Goal: Information Seeking & Learning: Check status

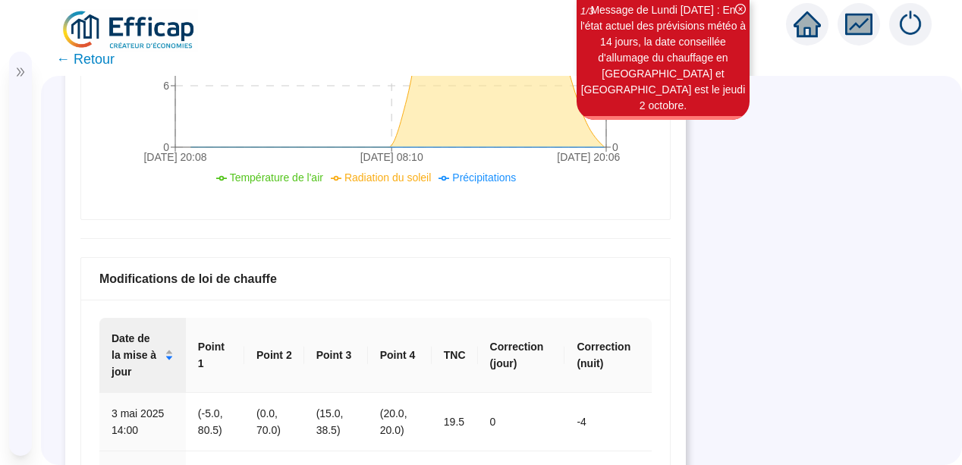
click at [596, 297] on div "Modifications de loi de chauffe" at bounding box center [375, 279] width 589 height 42
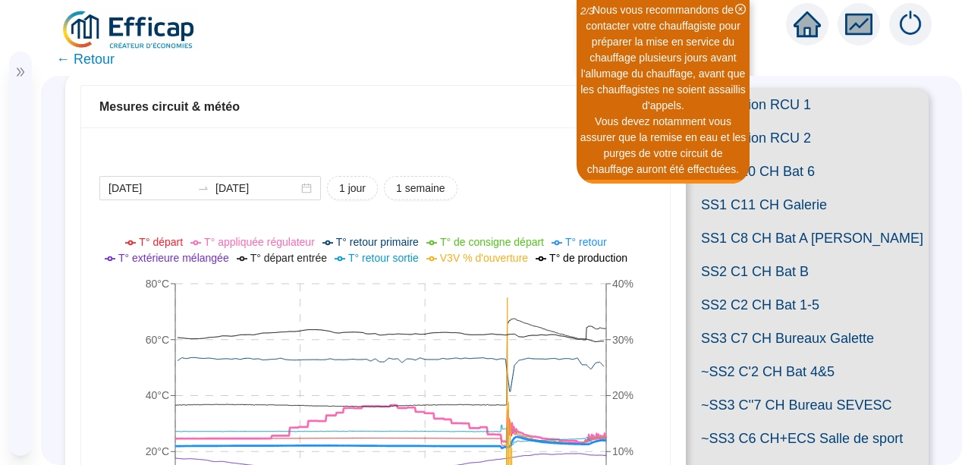
scroll to position [91, 0]
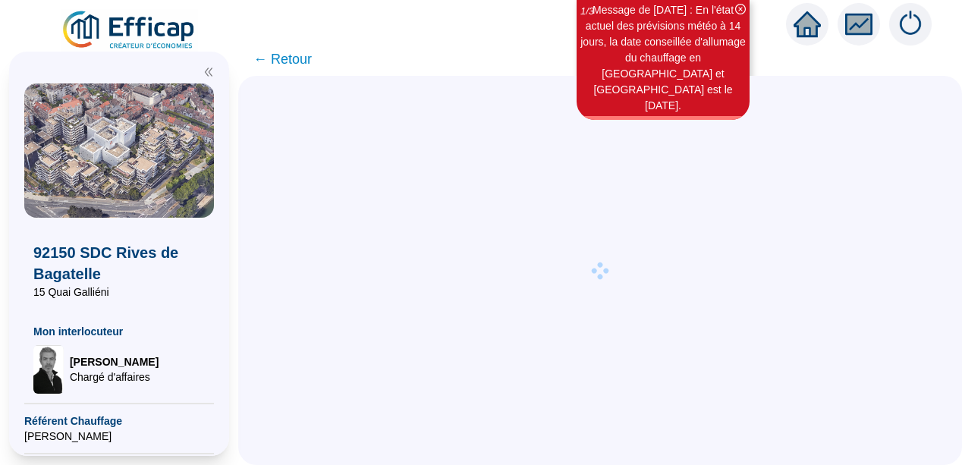
click at [207, 74] on icon "double-left" at bounding box center [208, 72] width 11 height 11
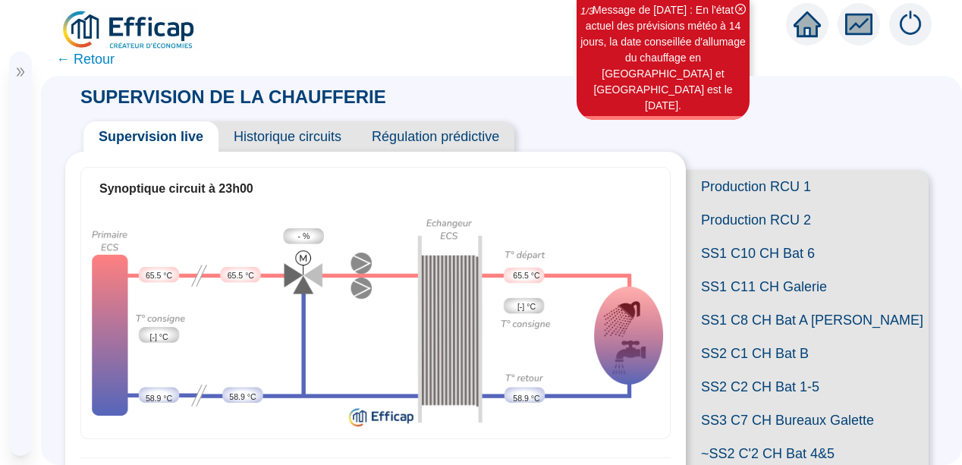
click at [305, 128] on span "Historique circuits" at bounding box center [288, 136] width 138 height 30
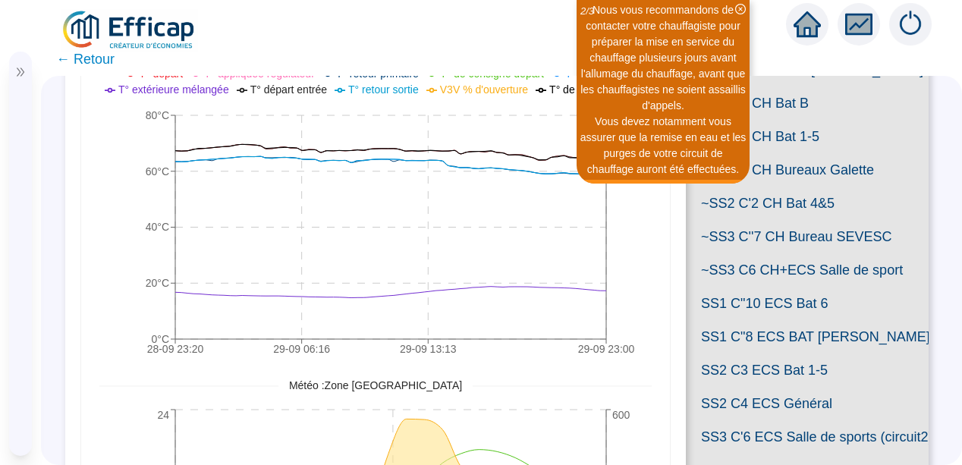
scroll to position [243, 0]
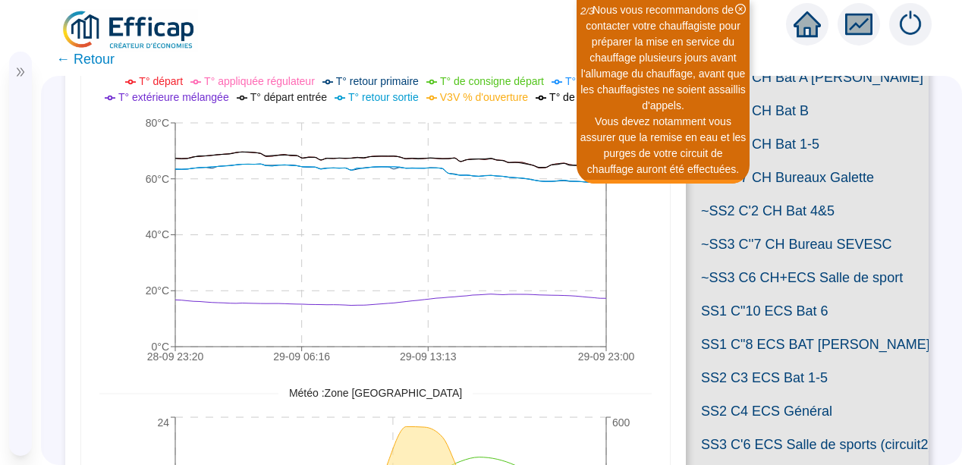
click at [763, 161] on span "SS2 C2 CH Bat 1-5" at bounding box center [807, 143] width 243 height 33
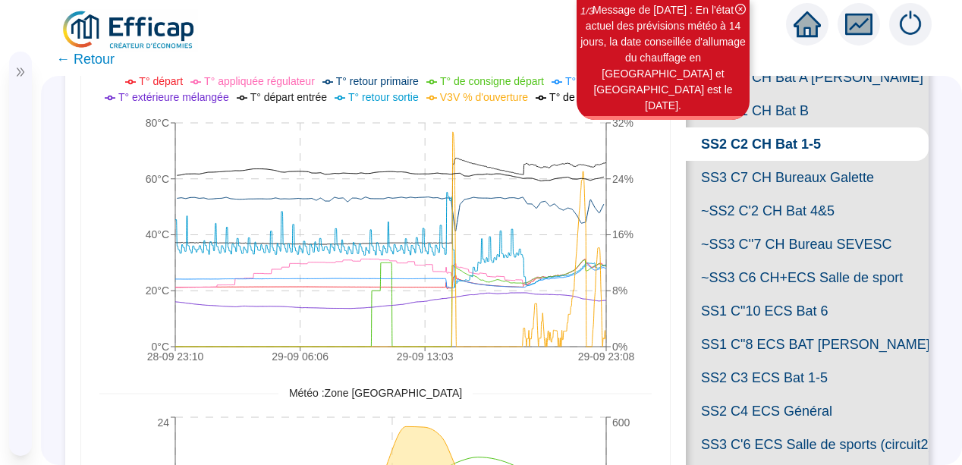
click at [750, 127] on span "SS2 C1 CH Bat B" at bounding box center [807, 110] width 243 height 33
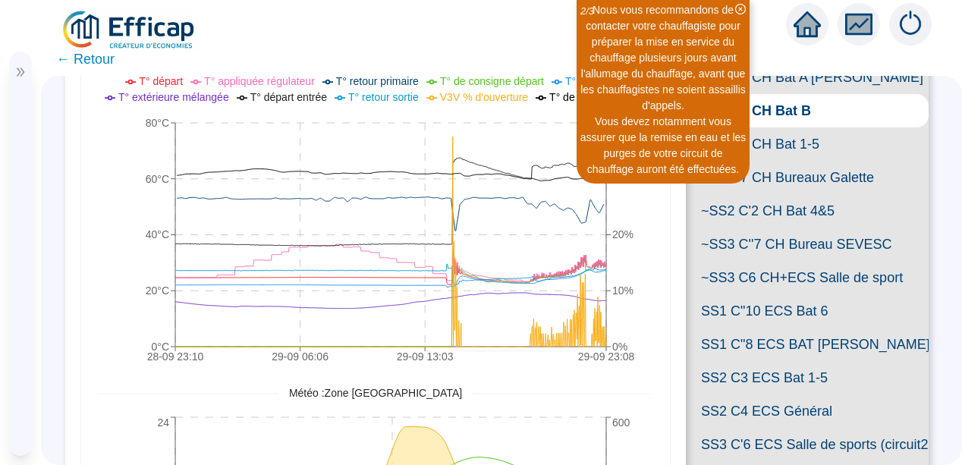
click at [768, 94] on span "SS1 C8 CH Bat A [PERSON_NAME]" at bounding box center [807, 77] width 243 height 33
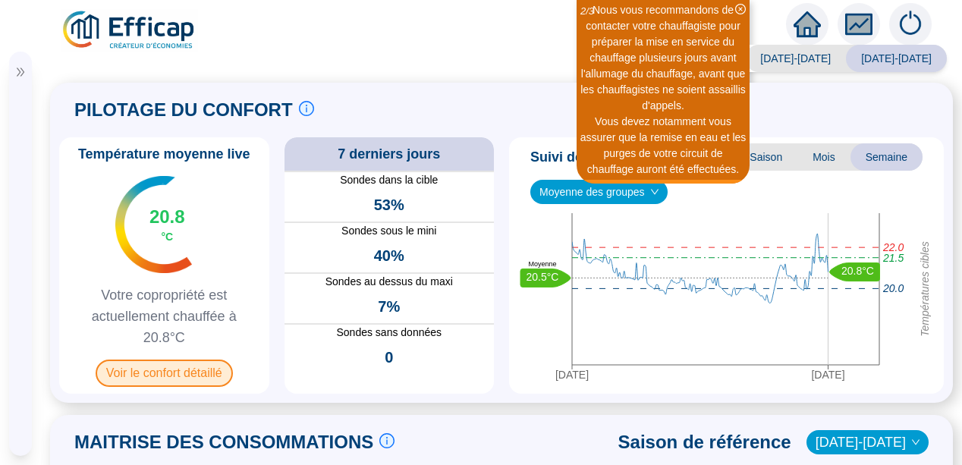
click at [174, 373] on span "Voir le confort détaillé" at bounding box center [164, 373] width 137 height 27
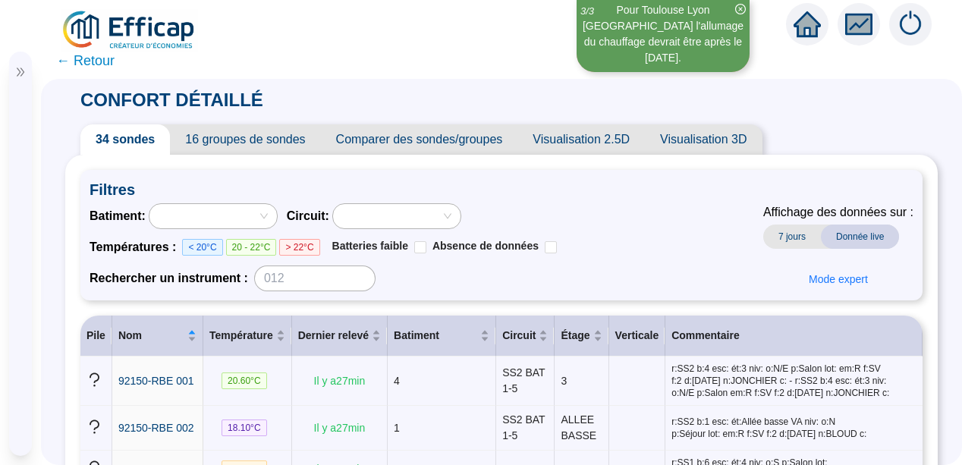
click at [75, 325] on span "[PERSON_NAME]" at bounding box center [93, 332] width 89 height 15
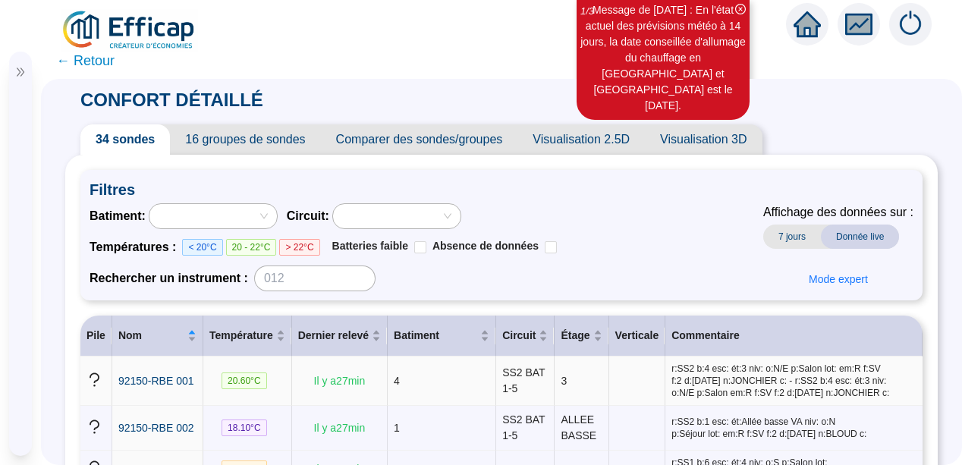
click at [84, 381] on td at bounding box center [96, 381] width 32 height 49
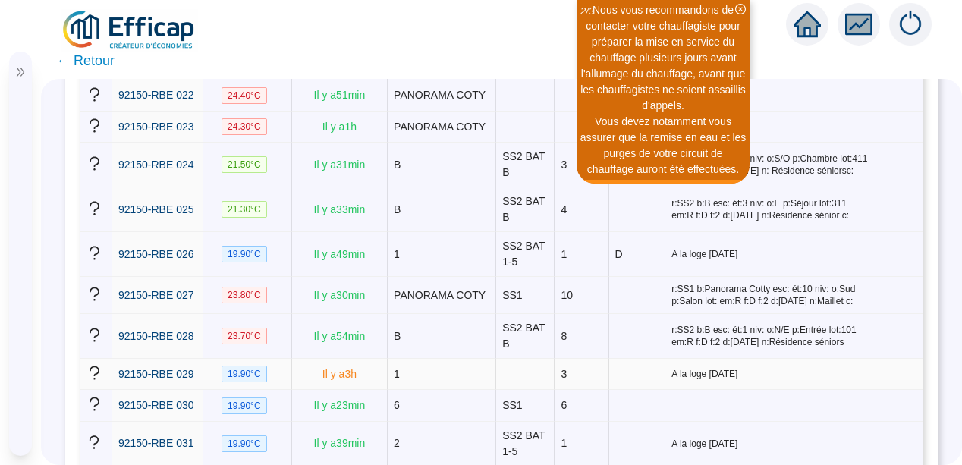
scroll to position [1093, 0]
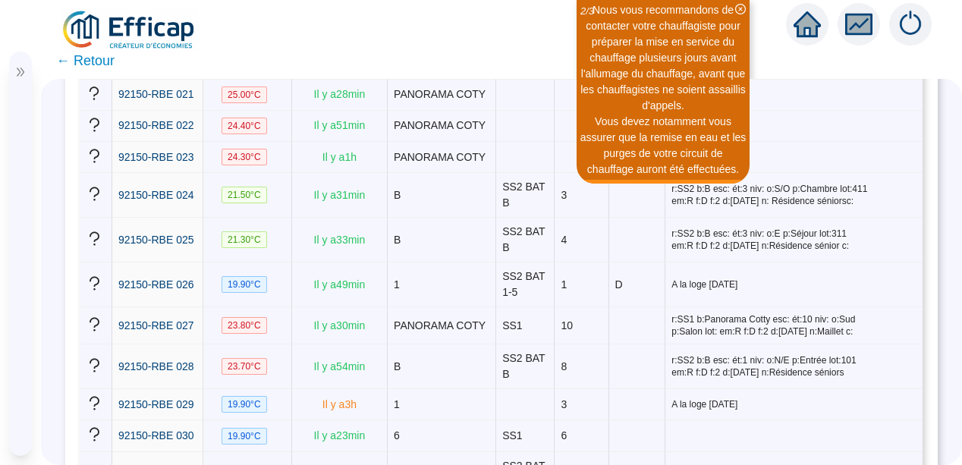
click at [76, 63] on span "← Retour" at bounding box center [85, 60] width 58 height 21
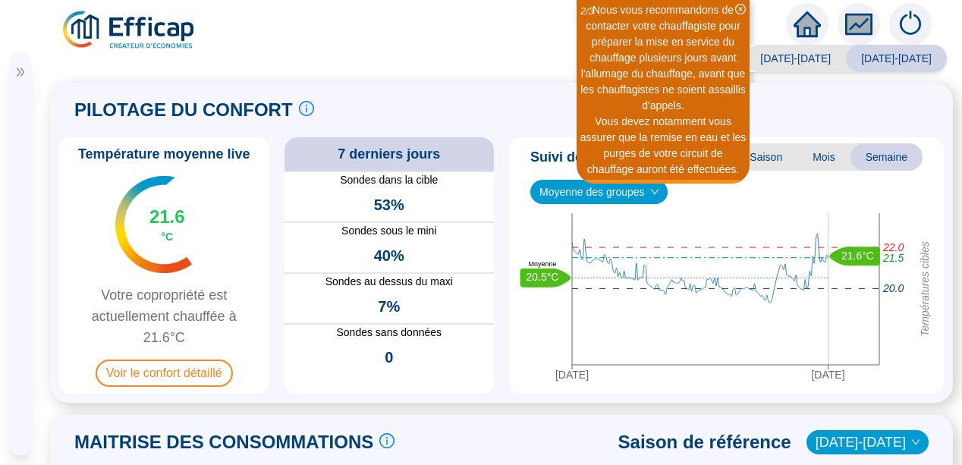
click at [9, 408] on span "Référent Chauffage" at bounding box center [9, 394] width 0 height 30
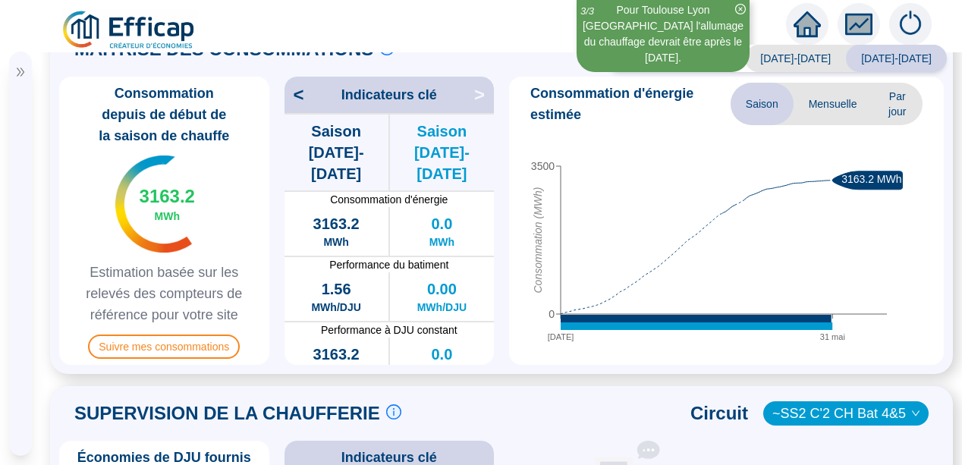
scroll to position [395, 0]
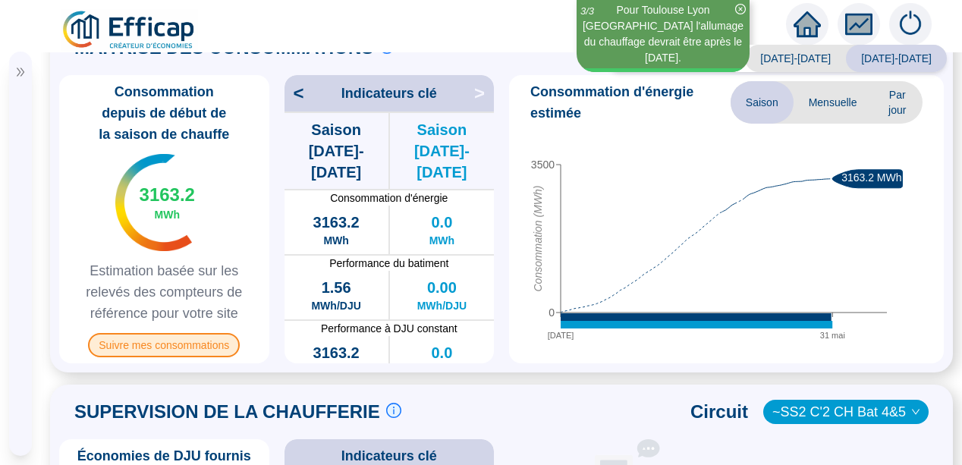
click at [176, 347] on span "Suivre mes consommations" at bounding box center [164, 345] width 152 height 24
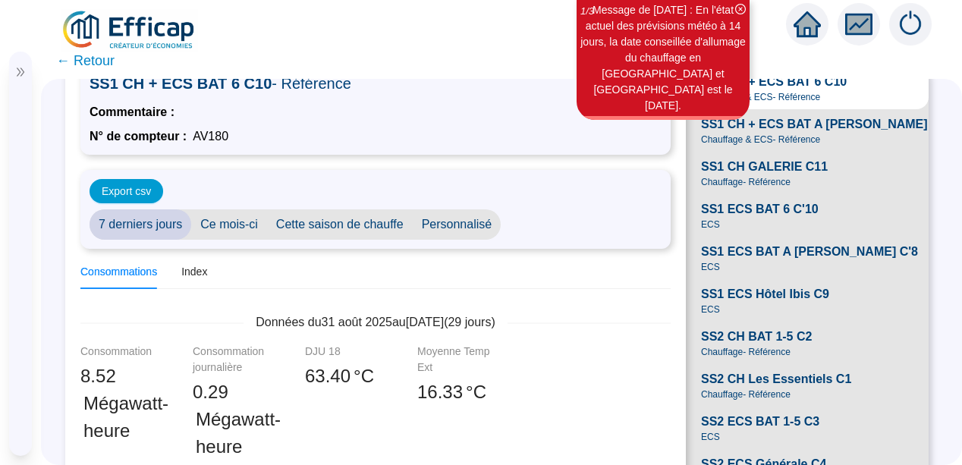
scroll to position [91, 0]
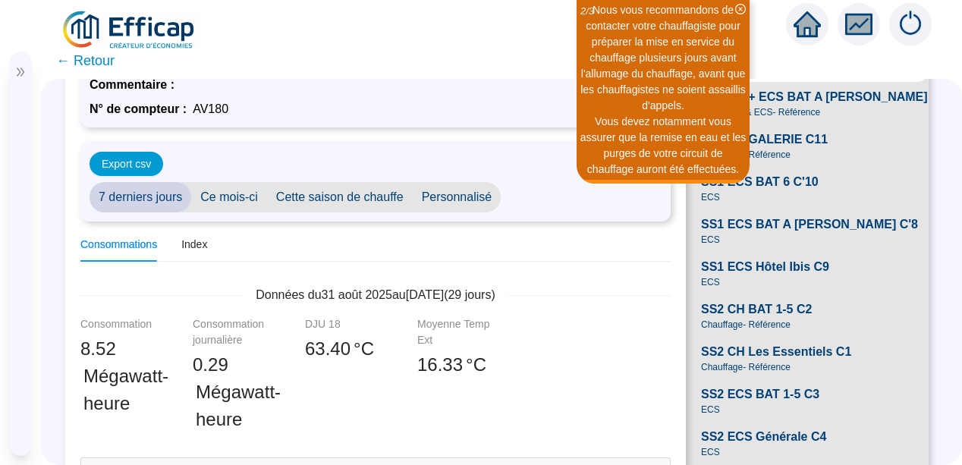
click at [766, 319] on span "SS2 CH BAT 1-5 C2" at bounding box center [756, 309] width 111 height 18
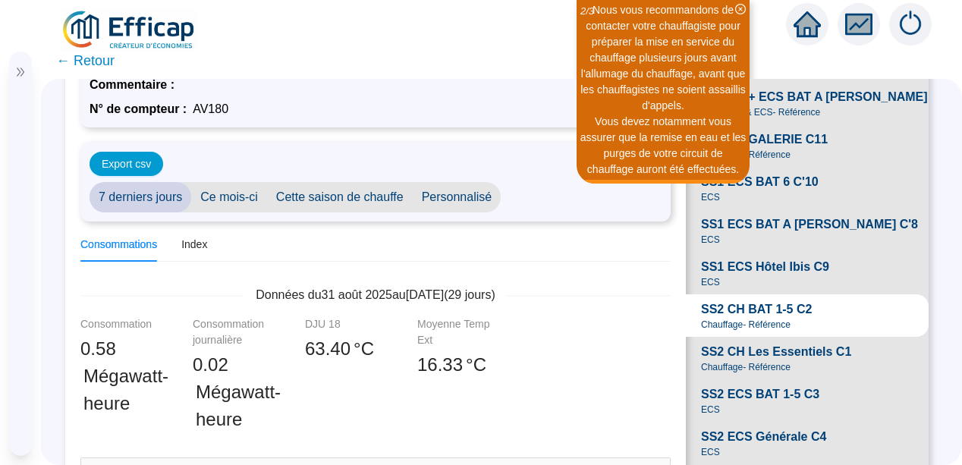
click at [56, 291] on div "SUIVI DES CONSOMMATIONS SS2 CH BAT 1-5 C2 - Référence Commentaire : N° de compt…" at bounding box center [501, 272] width 921 height 386
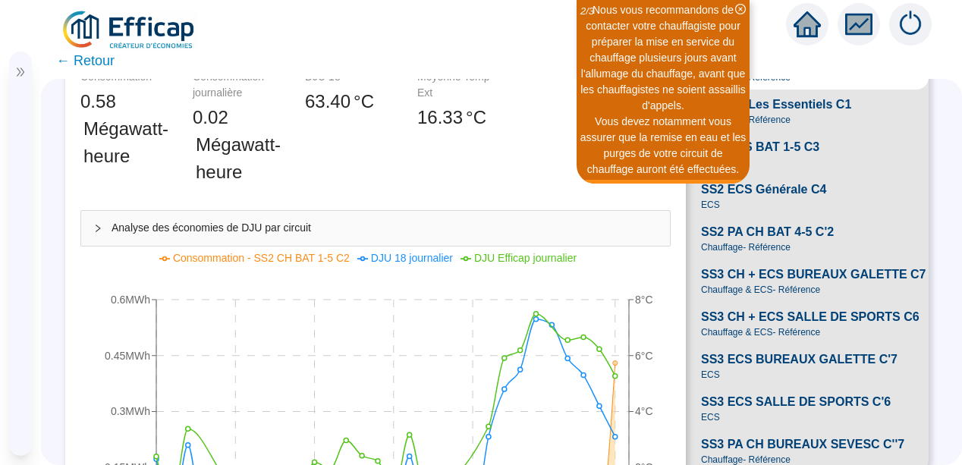
scroll to position [308, 0]
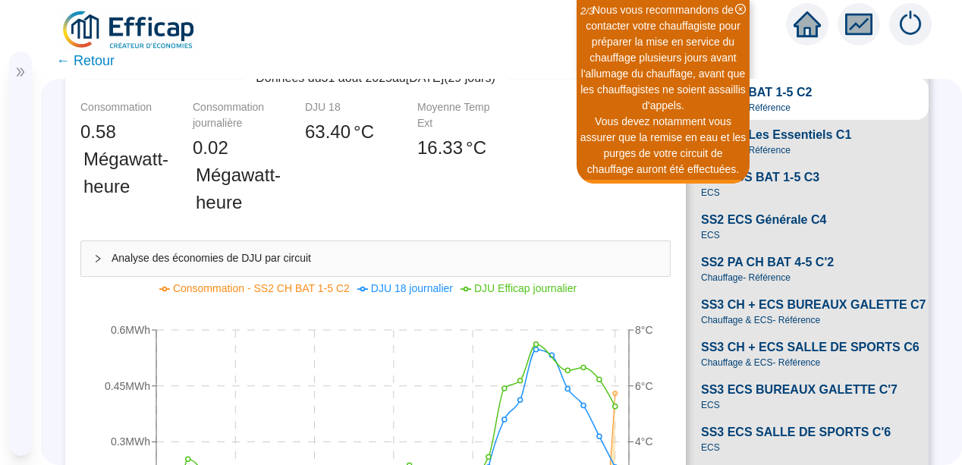
click at [799, 144] on span "SS2 CH Les Essentiels C1" at bounding box center [776, 135] width 150 height 18
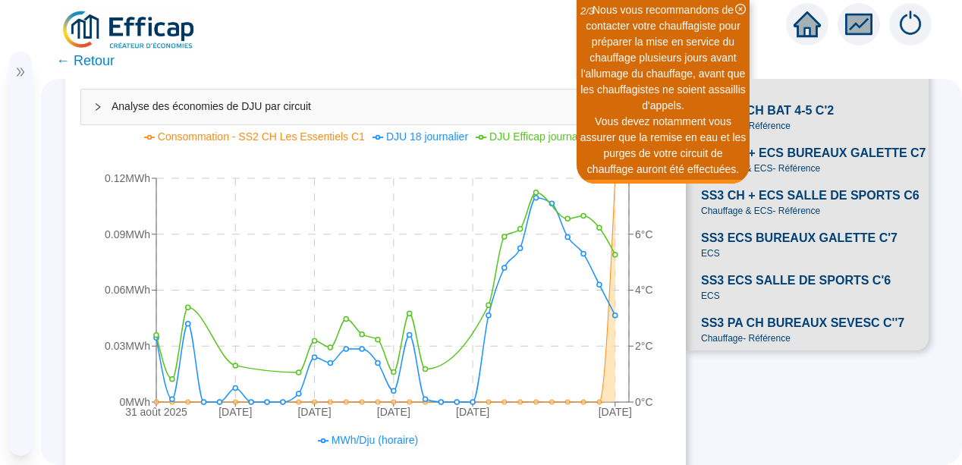
scroll to position [429, 0]
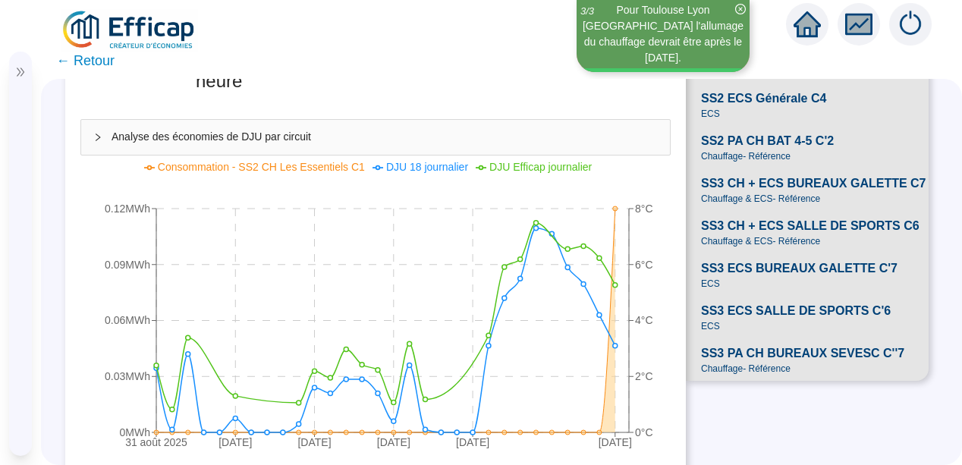
click at [780, 162] on span "Chauffage - Référence" at bounding box center [746, 156] width 90 height 12
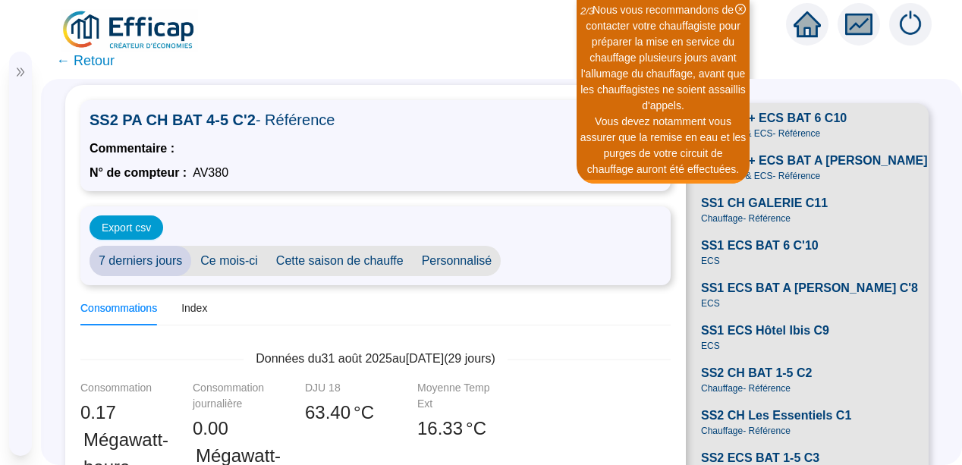
scroll to position [30, 0]
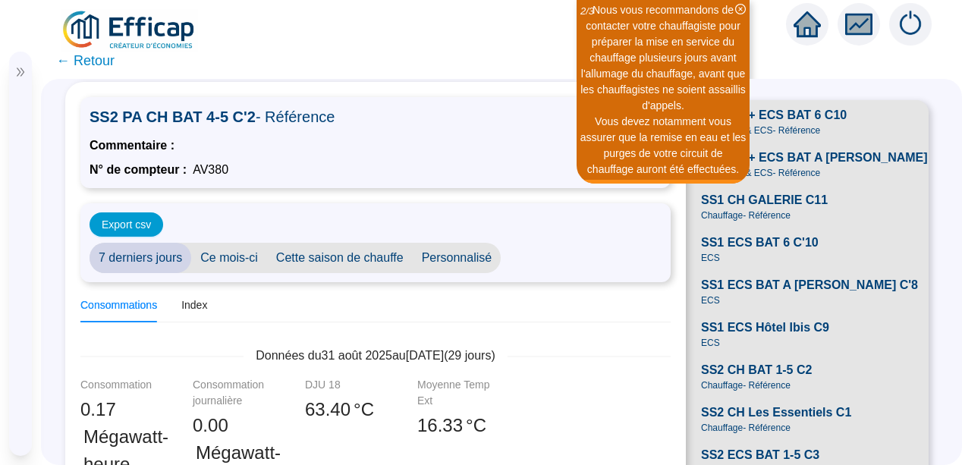
click at [455, 260] on span "Personnalisé" at bounding box center [457, 258] width 89 height 30
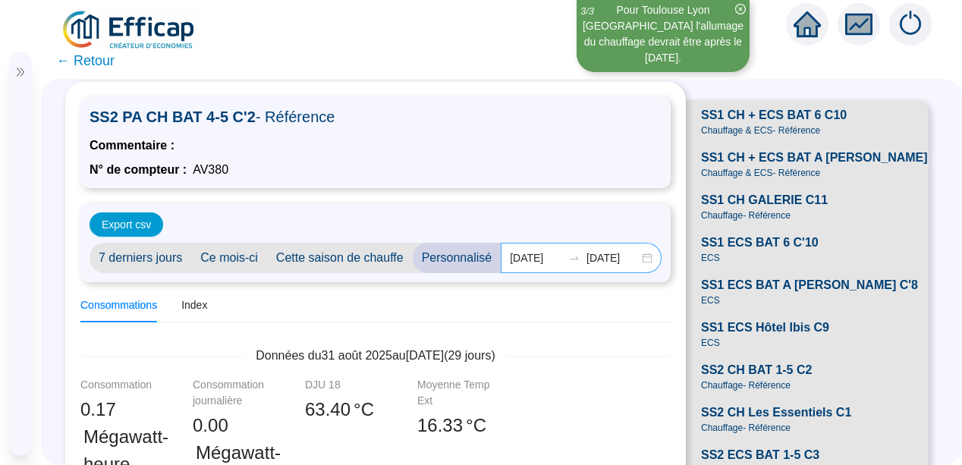
click at [640, 253] on div "2025-09-01 2025-09-29" at bounding box center [581, 258] width 161 height 30
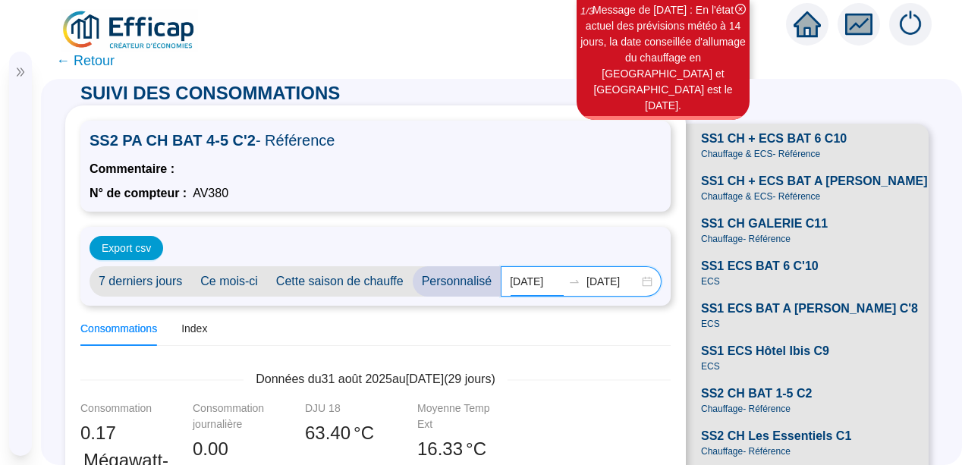
scroll to position [0, 0]
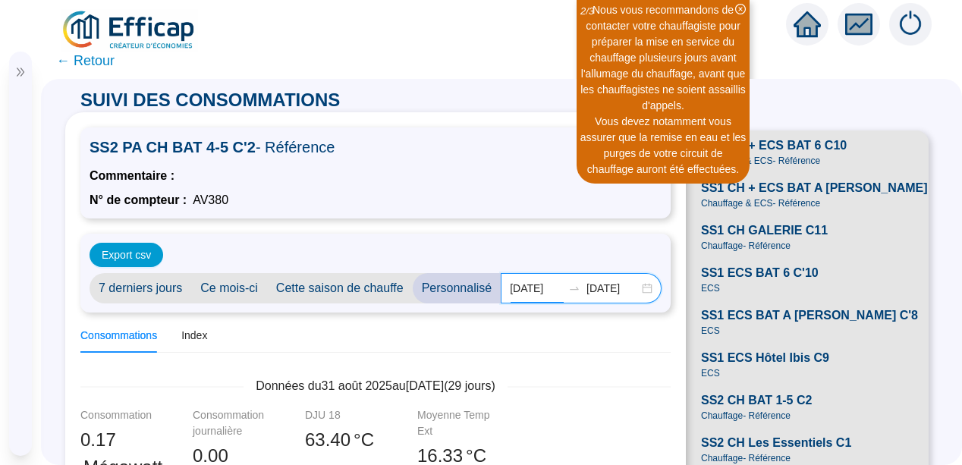
click at [641, 288] on div "2025-09-01 2025-09-29" at bounding box center [581, 288] width 161 height 30
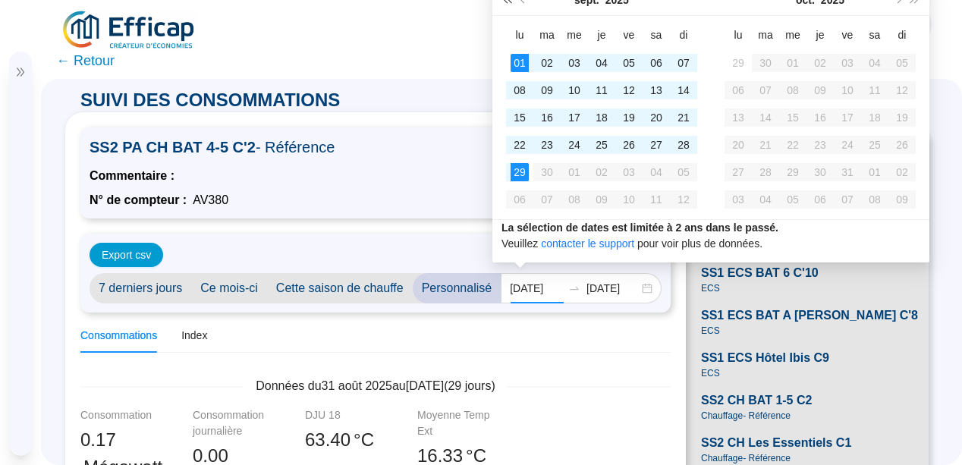
click at [502, 0] on button "Année précédente (Ctrl + gauche)" at bounding box center [507, 0] width 17 height 30
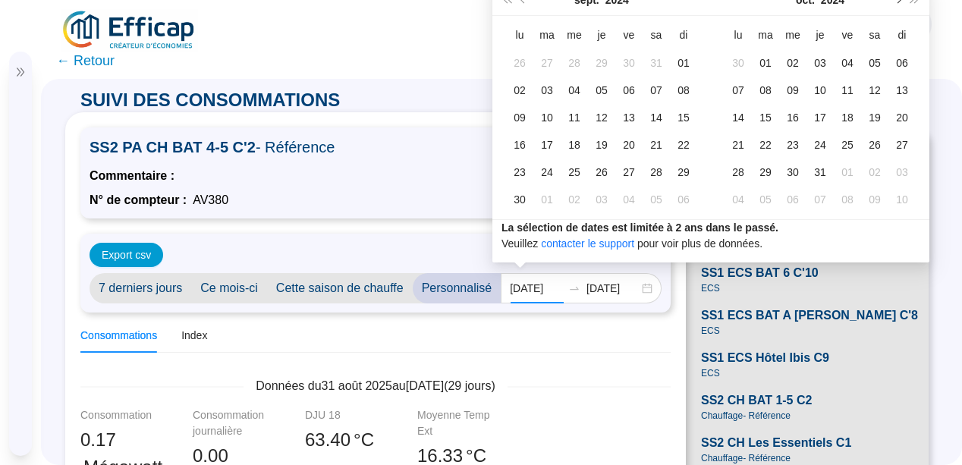
click at [901, 2] on button "Mois suivant (PageDown)" at bounding box center [897, 0] width 17 height 30
click at [436, 165] on div "Commentaire :" at bounding box center [376, 174] width 572 height 21
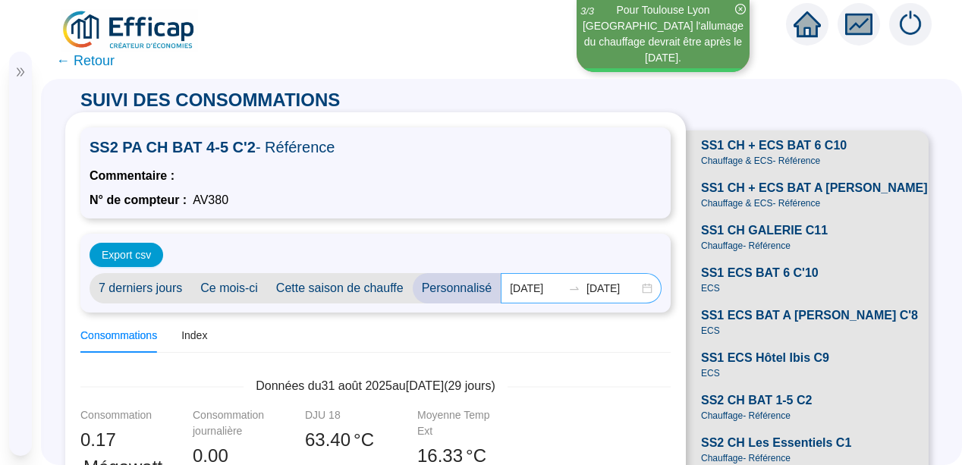
click at [640, 286] on div "2025-09-01 2025-09-29" at bounding box center [581, 288] width 161 height 30
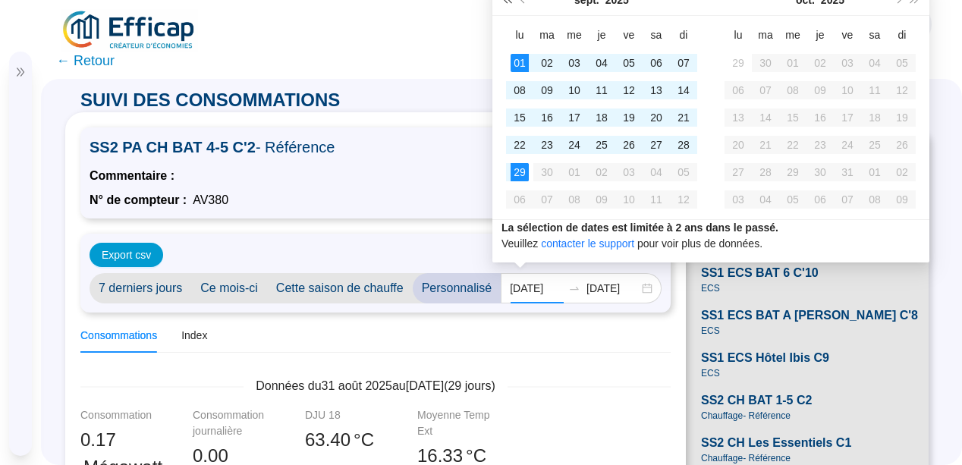
click at [508, 1] on span "Année précédente (Ctrl + gauche)" at bounding box center [507, 0] width 8 height 8
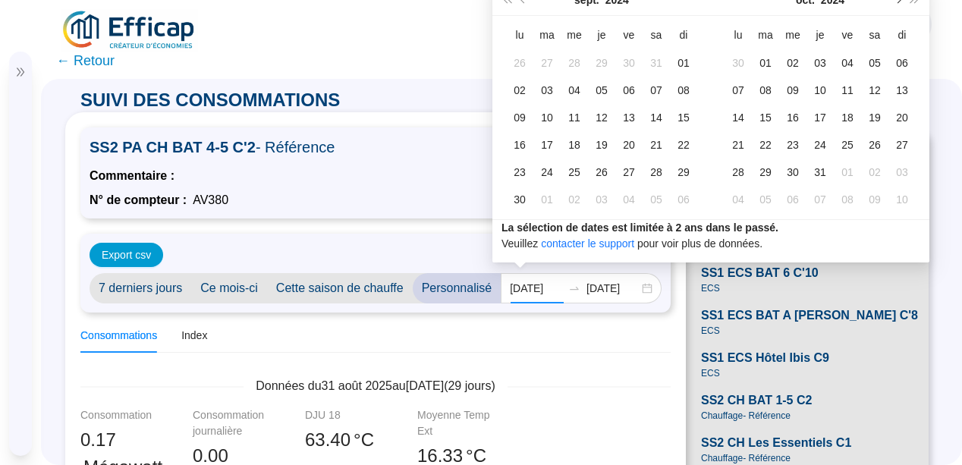
click at [898, 2] on span "Mois suivant (PageDown)" at bounding box center [898, 0] width 8 height 8
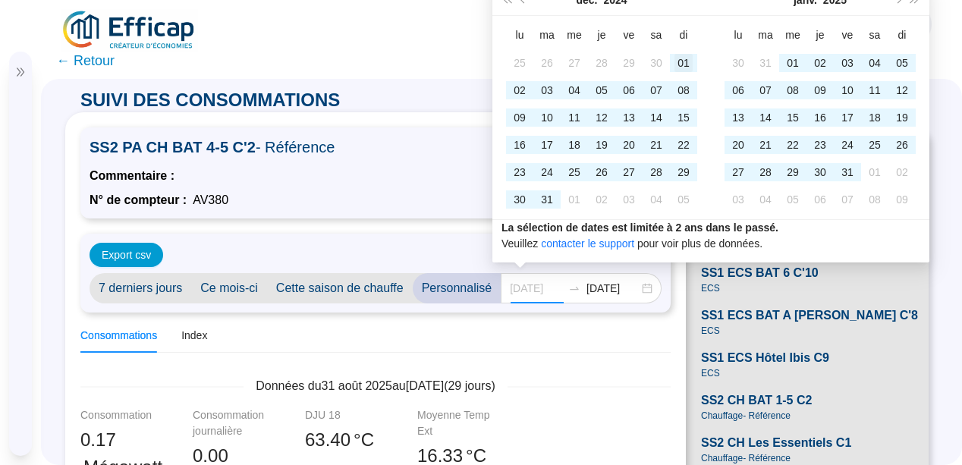
type input "2024-12-01"
click at [690, 60] on div "01" at bounding box center [684, 63] width 18 height 18
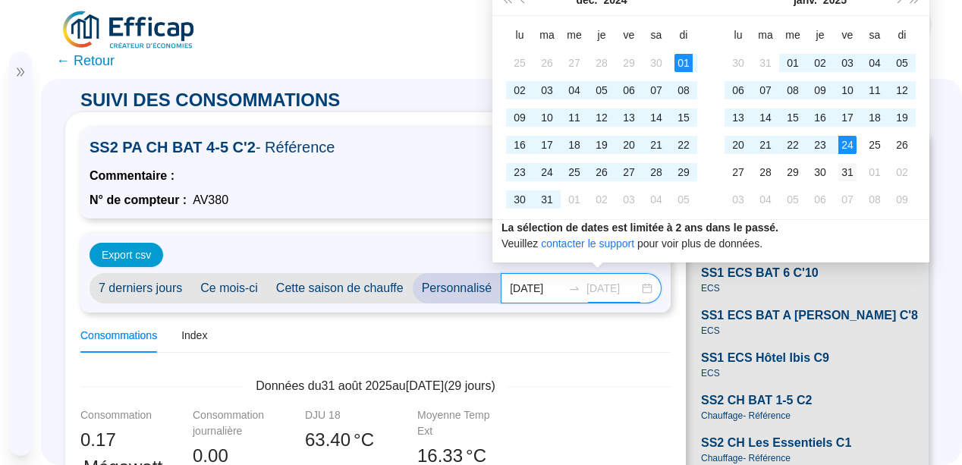
type input "2025-01-31"
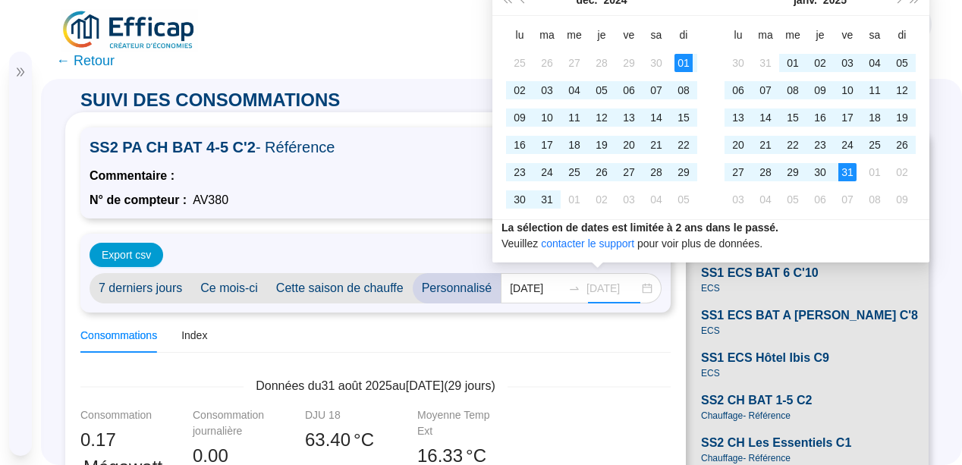
scroll to position [0, 0]
click at [848, 170] on div "31" at bounding box center [847, 172] width 18 height 18
